Goal: Communication & Community: Participate in discussion

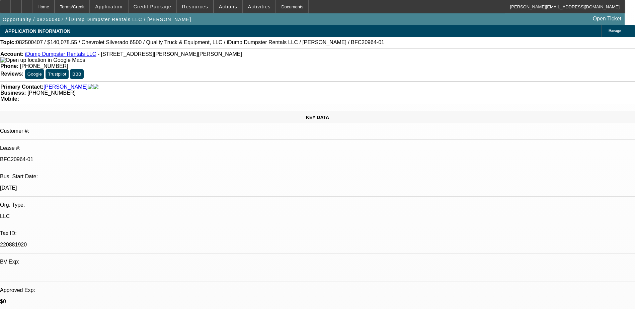
select select "0"
select select "6"
select select "0"
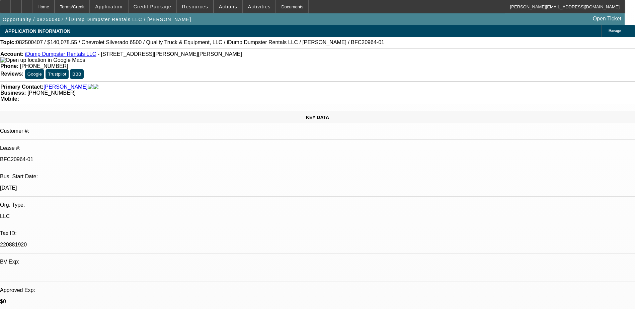
select select "0"
select select "6"
select select "0"
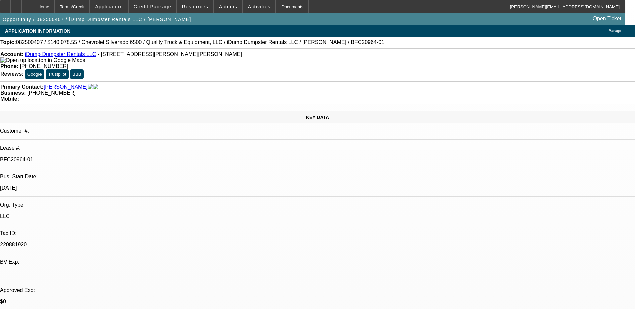
select select "0"
select select "6"
select select "0"
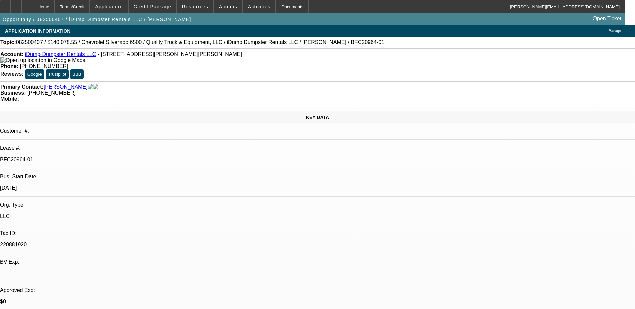
select select "6"
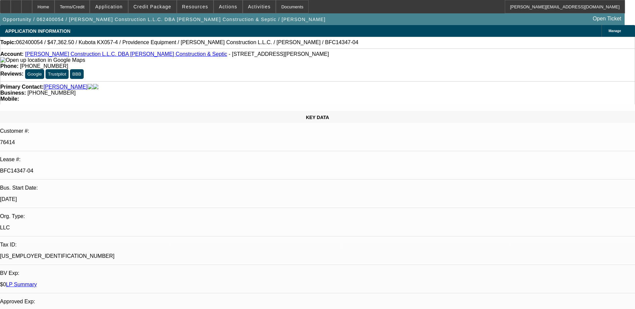
select select "0.1"
select select "0"
select select "0.1"
select select "0"
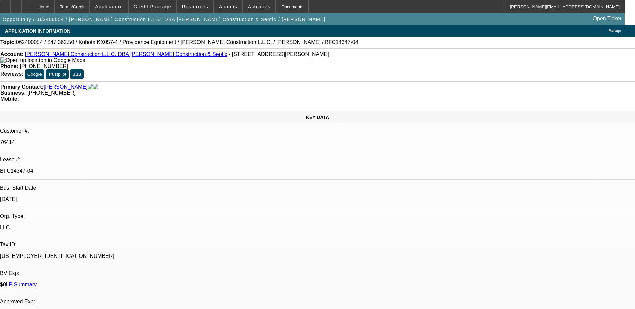
select select "0"
select select "2"
select select "0"
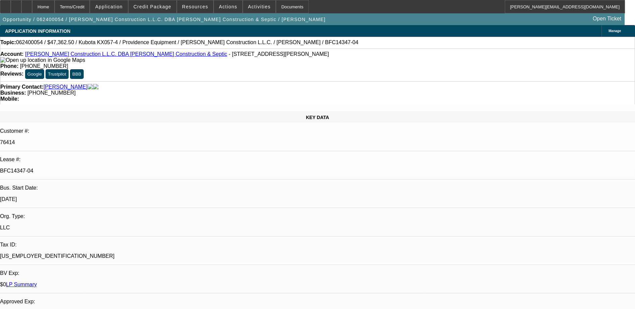
select select "2"
select select "0"
select select "1"
select select "2"
select select "6"
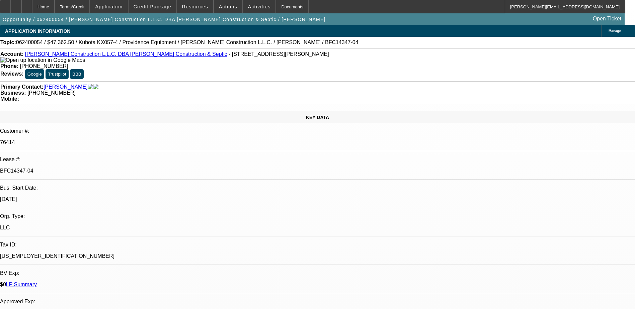
select select "1"
select select "2"
select select "6"
select select "1"
select select "2"
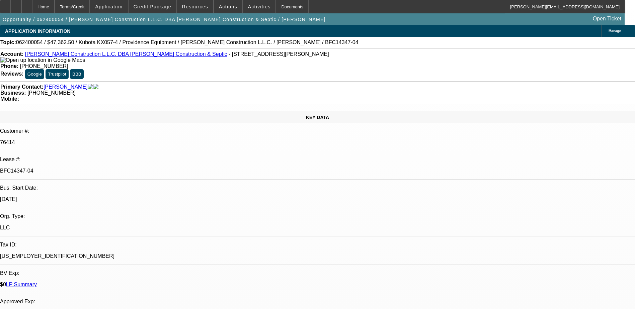
select select "6"
select select "1"
select select "2"
select select "6"
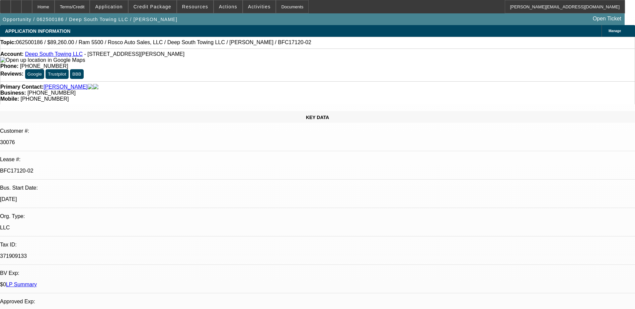
select select "0"
select select "2"
select select "0"
select select "2"
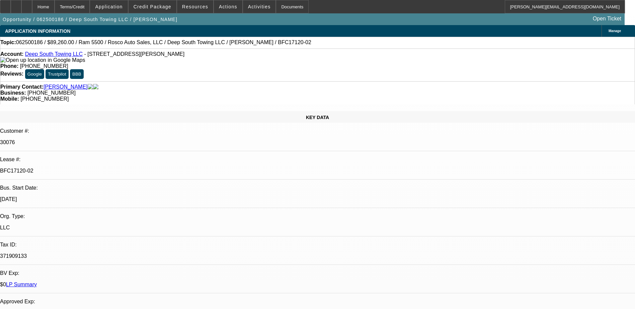
select select "0"
select select "2"
select select "0"
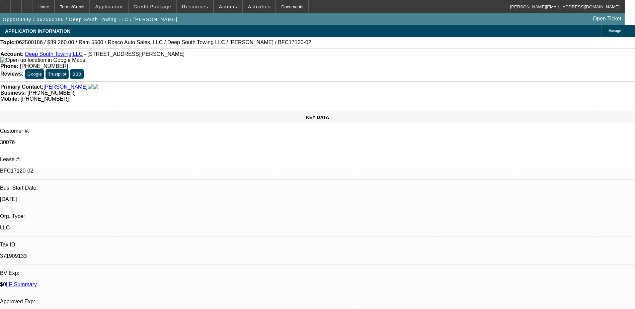
select select "2"
select select "0"
select select "1"
select select "2"
select select "6"
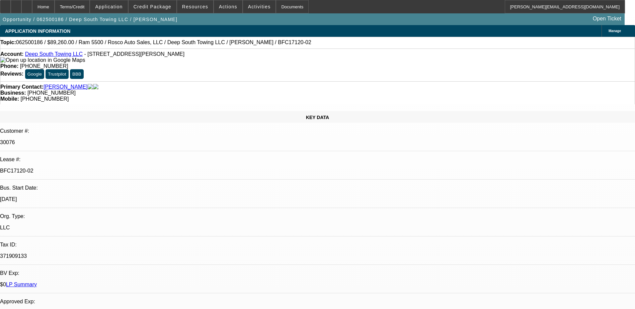
select select "1"
select select "2"
select select "6"
select select "1"
select select "2"
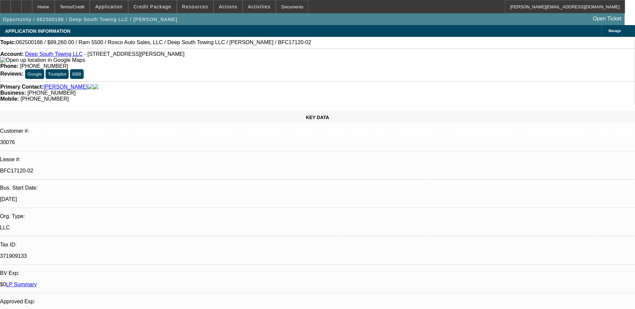
select select "6"
select select "1"
select select "2"
select select "6"
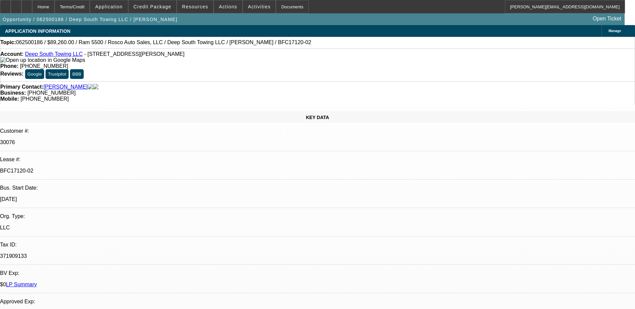
scroll to position [1084, 0]
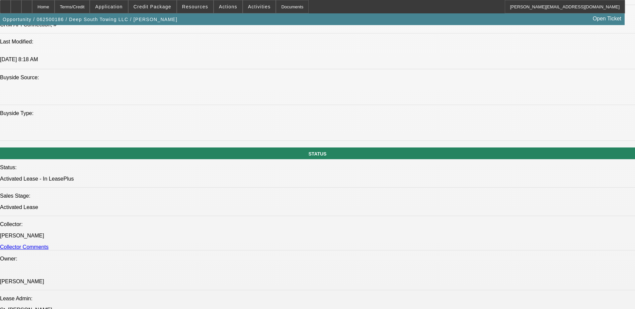
scroll to position [484, 0]
